Goal: Task Accomplishment & Management: Use online tool/utility

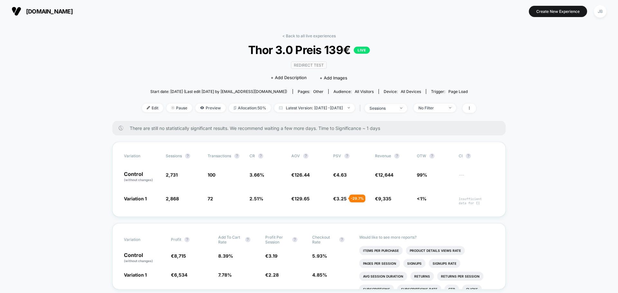
click at [38, 10] on span "[DOMAIN_NAME]" at bounding box center [49, 11] width 47 height 7
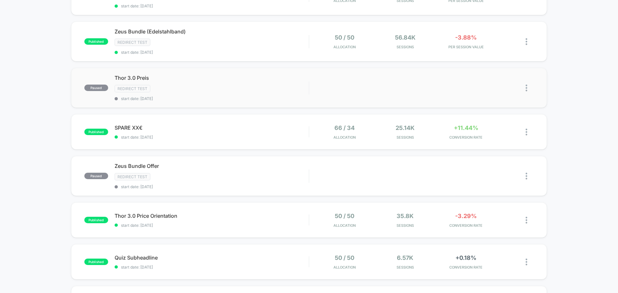
scroll to position [96, 0]
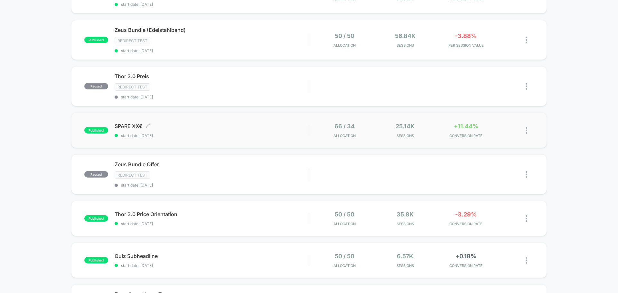
click at [209, 128] on span "SPARE XX€ Click to edit experience details" at bounding box center [212, 126] width 194 height 6
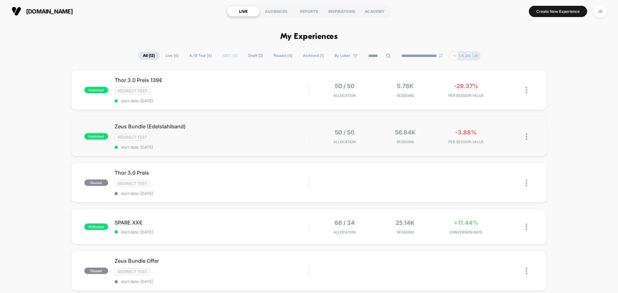
scroll to position [32, 0]
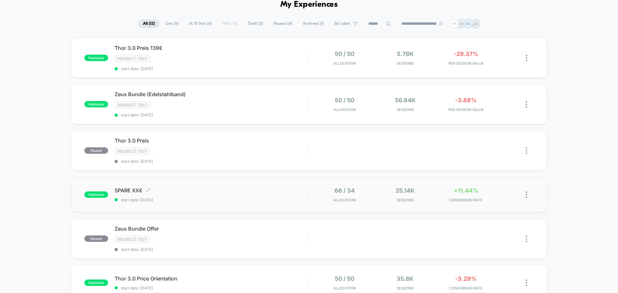
click at [174, 189] on span "SPARE XX€ Click to edit experience details" at bounding box center [212, 190] width 194 height 6
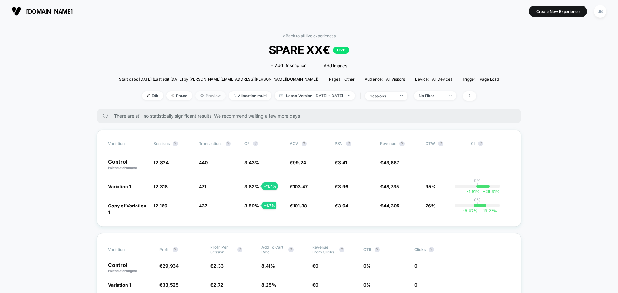
click at [200, 98] on span "Preview" at bounding box center [210, 95] width 30 height 9
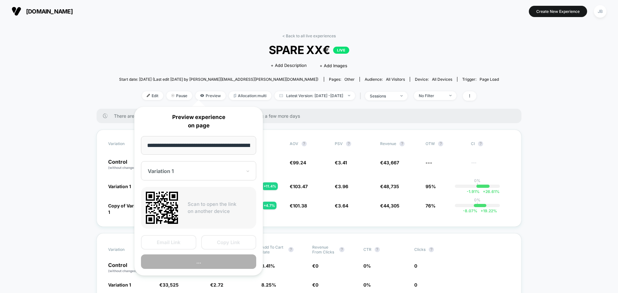
scroll to position [0, 28]
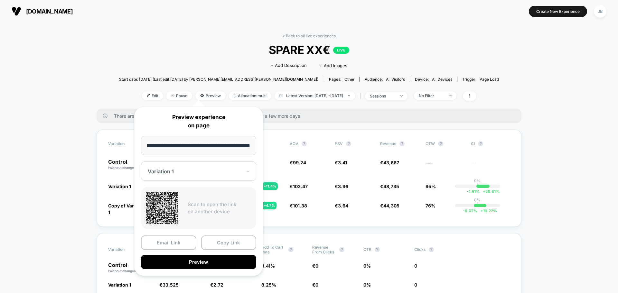
click at [203, 172] on div at bounding box center [195, 171] width 94 height 6
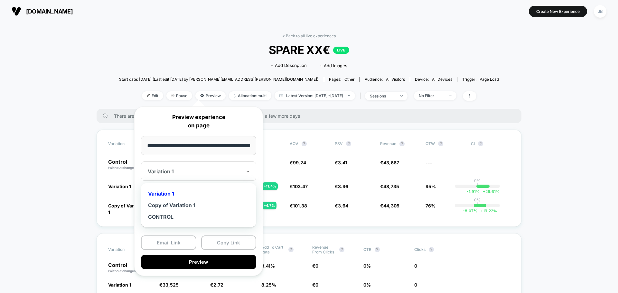
click at [203, 172] on div at bounding box center [195, 171] width 94 height 6
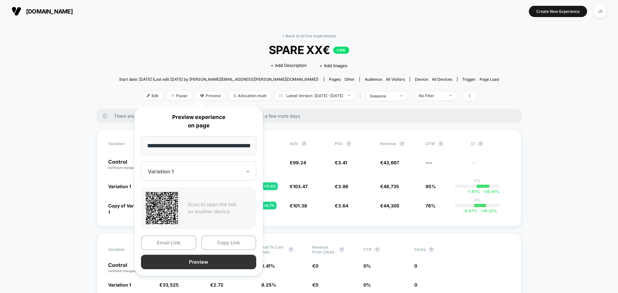
click at [170, 261] on button "Preview" at bounding box center [198, 262] width 115 height 14
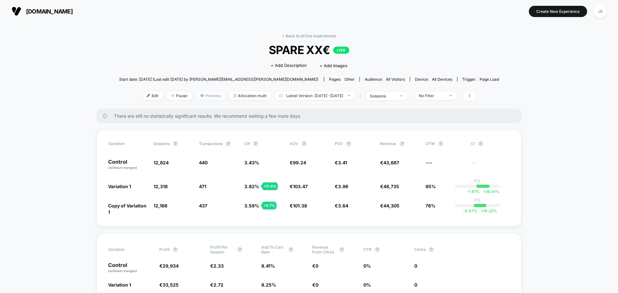
click at [195, 96] on span "Preview" at bounding box center [210, 95] width 30 height 9
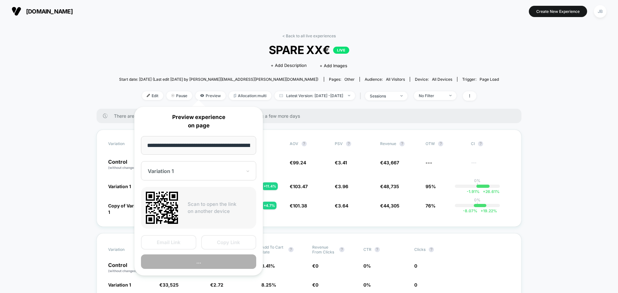
scroll to position [0, 28]
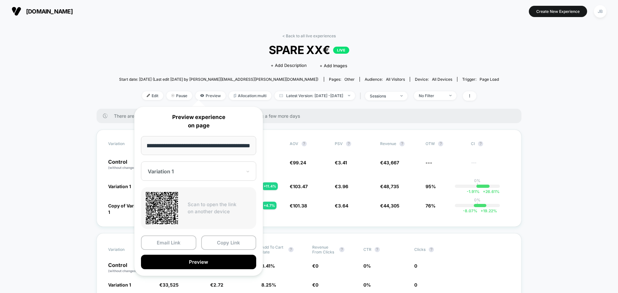
click at [197, 171] on div at bounding box center [195, 171] width 94 height 6
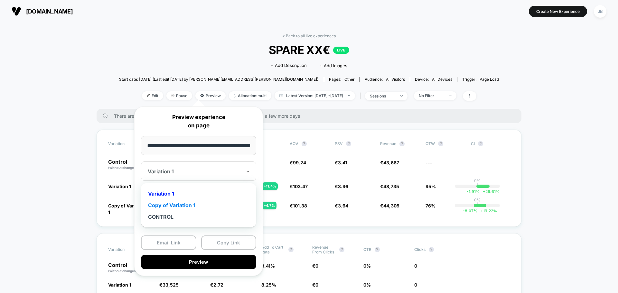
click at [176, 201] on div "Copy of Variation 1" at bounding box center [198, 205] width 109 height 12
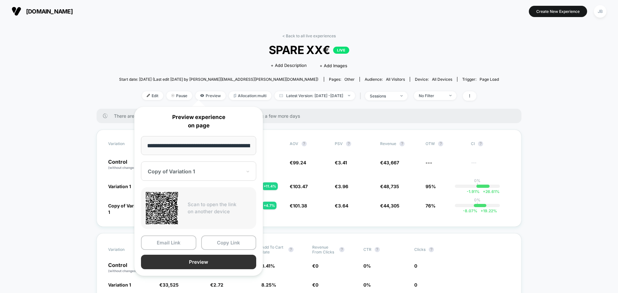
click at [185, 262] on button "Preview" at bounding box center [198, 262] width 115 height 14
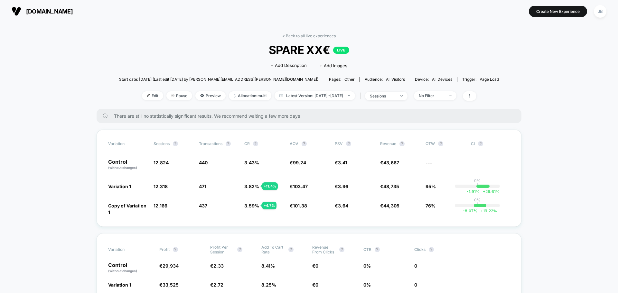
click at [34, 13] on span "[DOMAIN_NAME]" at bounding box center [49, 11] width 47 height 7
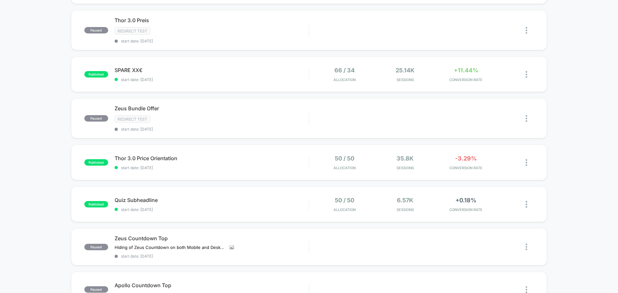
scroll to position [161, 0]
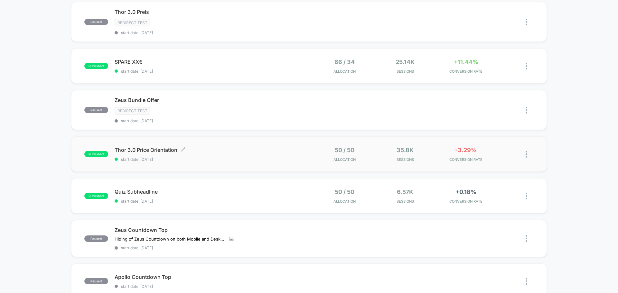
click at [236, 159] on span "start date: [DATE]" at bounding box center [212, 159] width 194 height 5
